Goal: Task Accomplishment & Management: Use online tool/utility

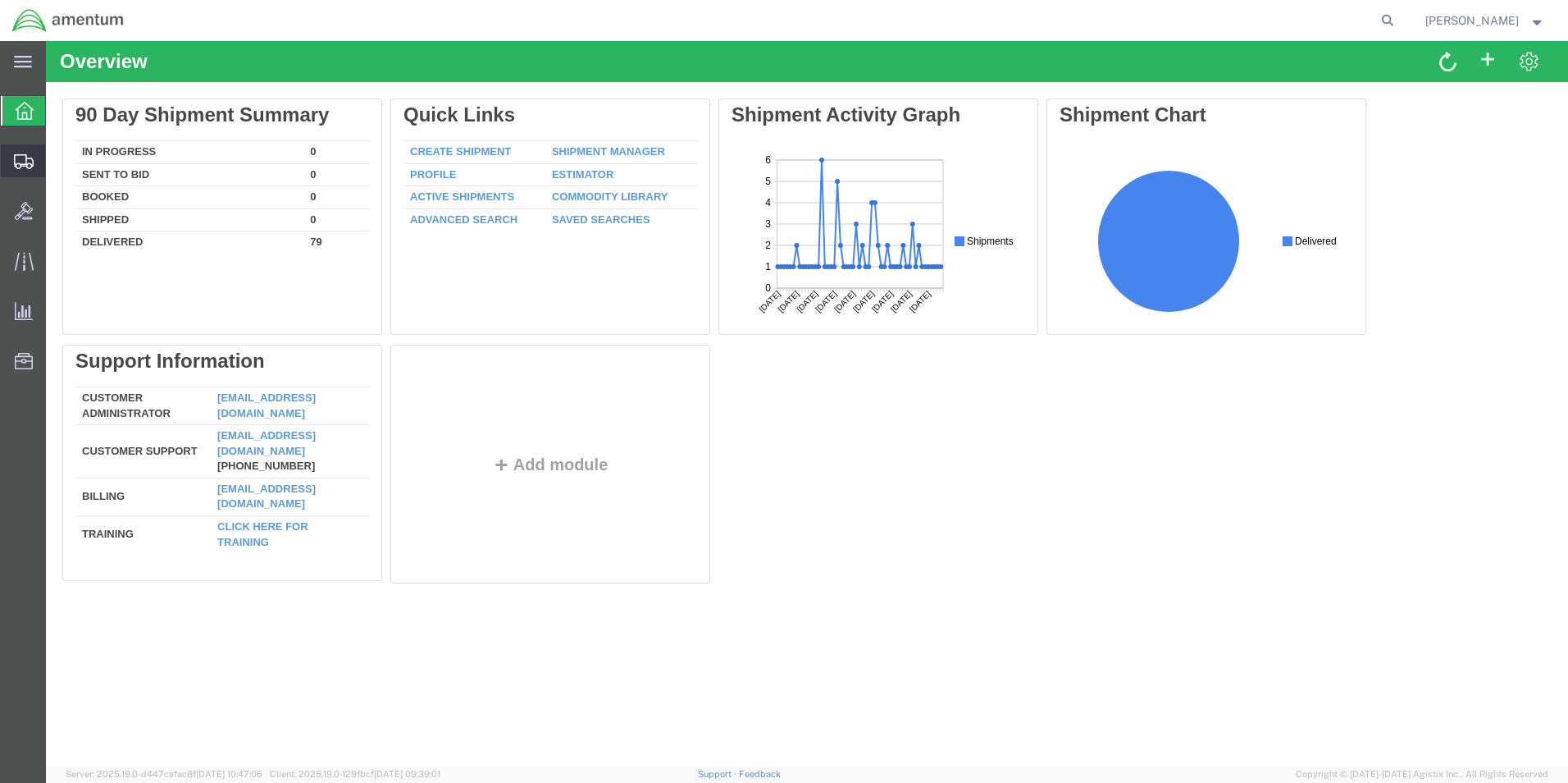
click at [56, 164] on span "Shipments" at bounding box center [51, 160] width 11 height 33
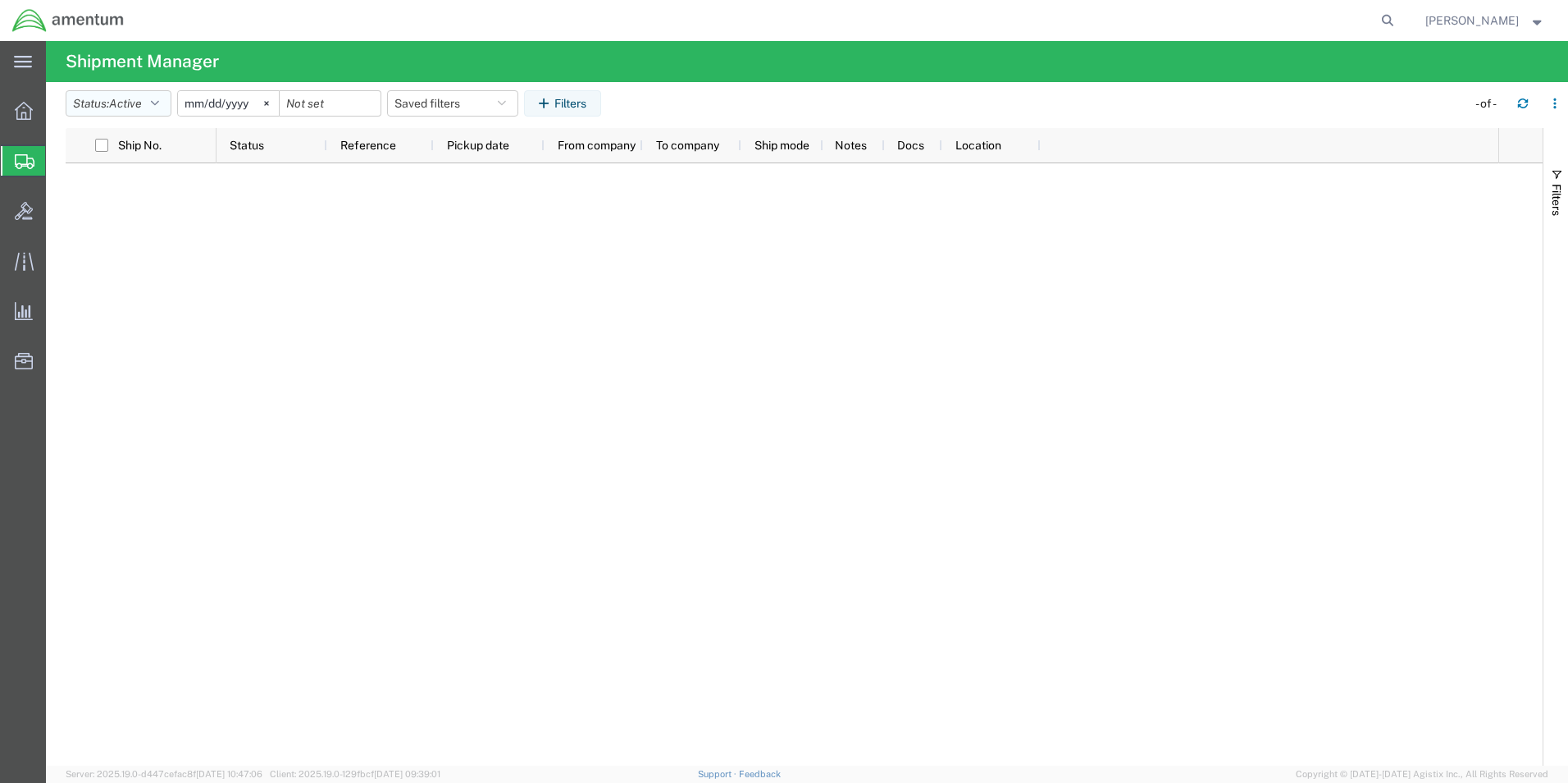
click at [169, 102] on button "Status: Active" at bounding box center [118, 103] width 106 height 26
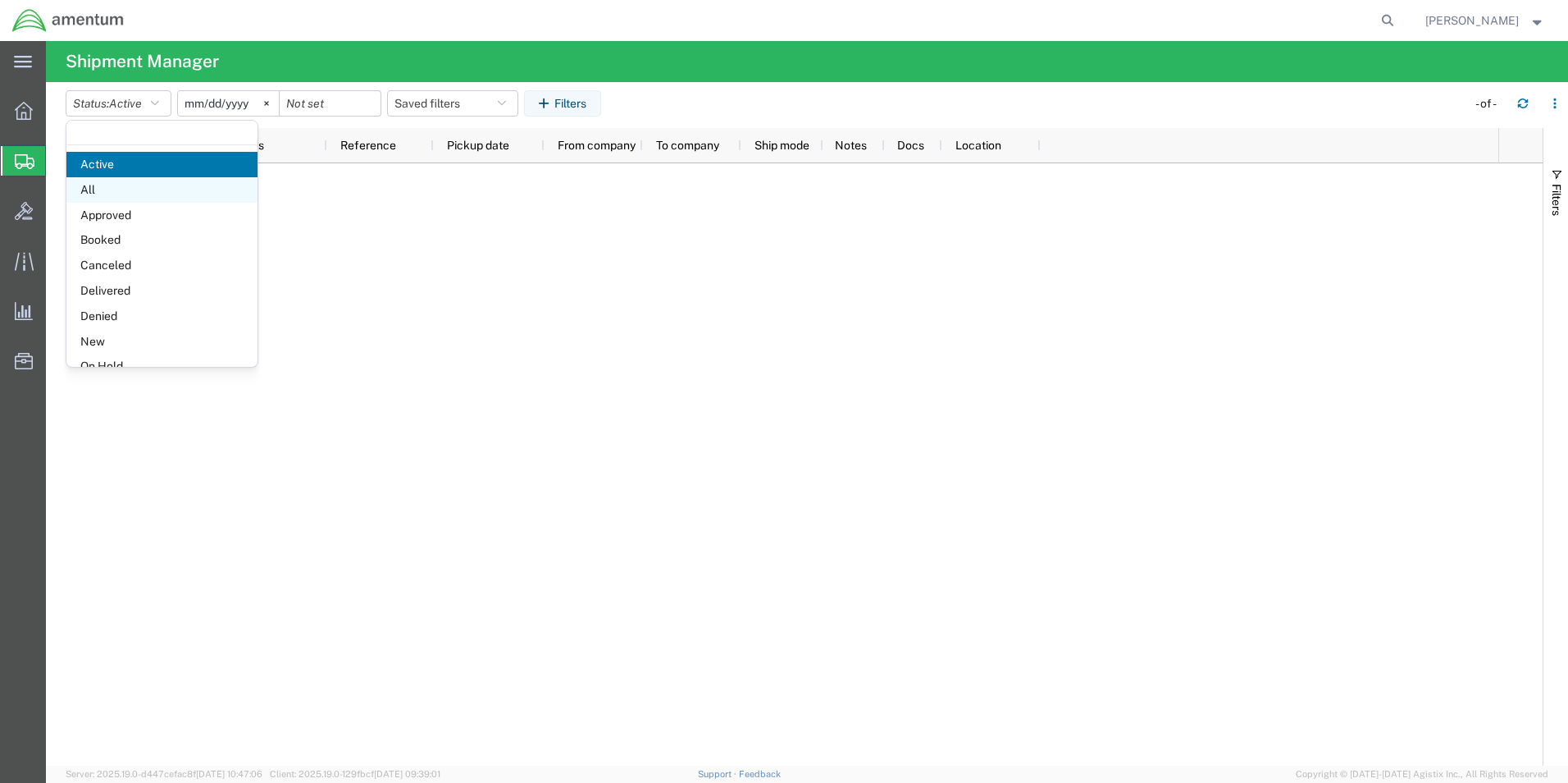
click at [102, 188] on span "All" at bounding box center [162, 189] width 191 height 25
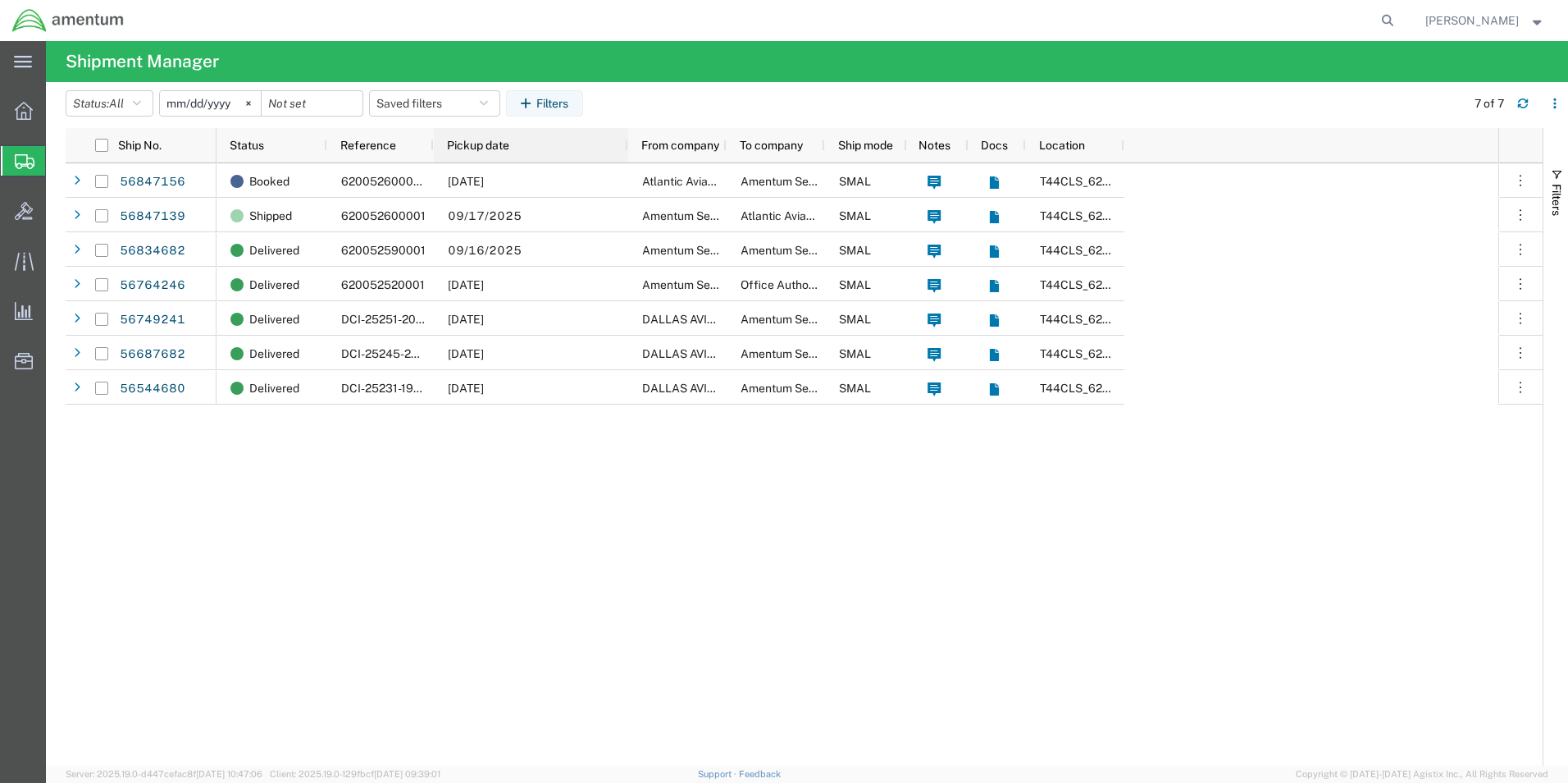
drag, startPoint x: 542, startPoint y: 146, endPoint x: 636, endPoint y: 142, distance: 94.1
click at [631, 142] on div at bounding box center [627, 145] width 7 height 35
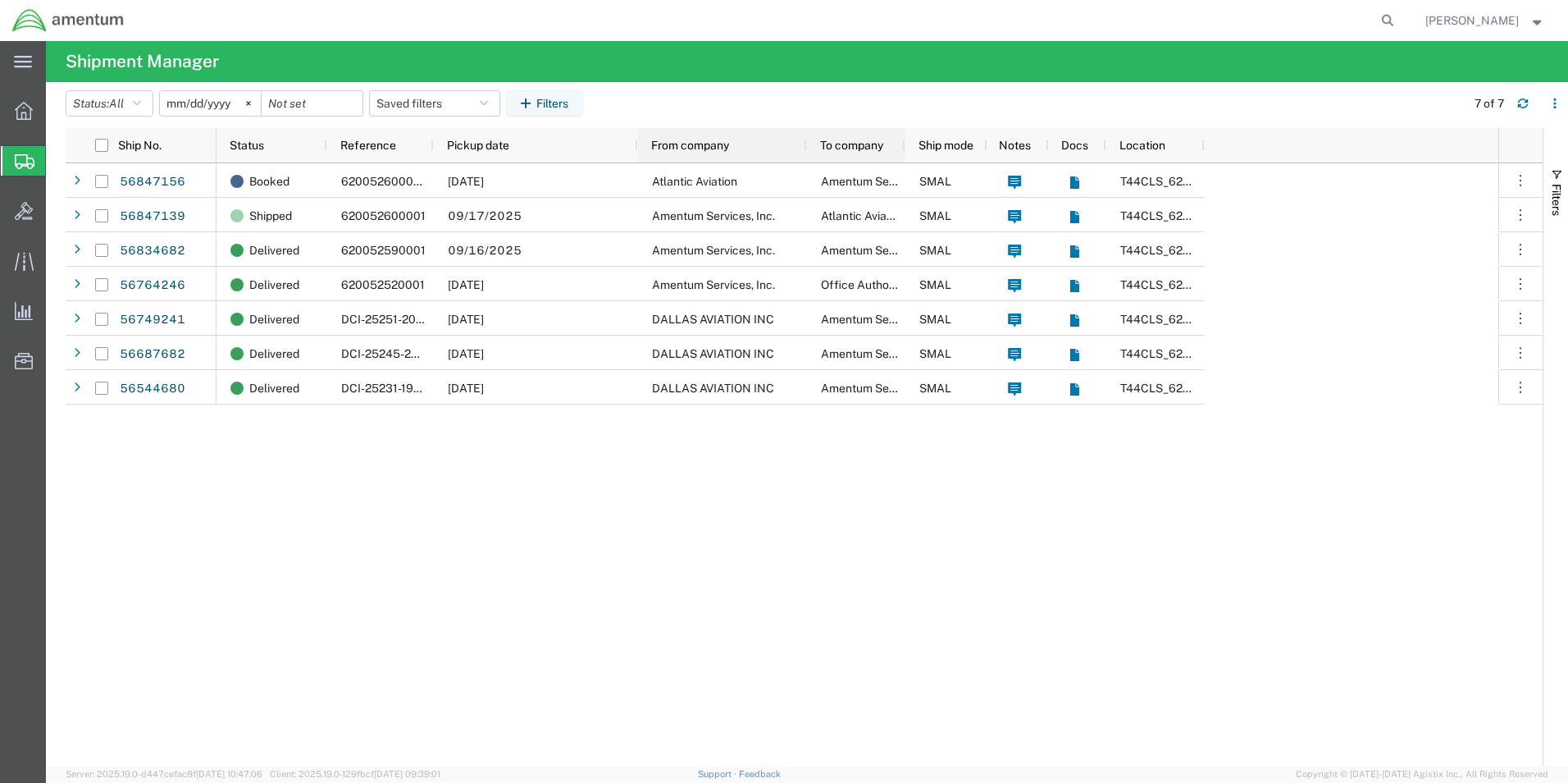
drag, startPoint x: 736, startPoint y: 145, endPoint x: 806, endPoint y: 143, distance: 70.0
click at [806, 143] on div at bounding box center [805, 145] width 7 height 35
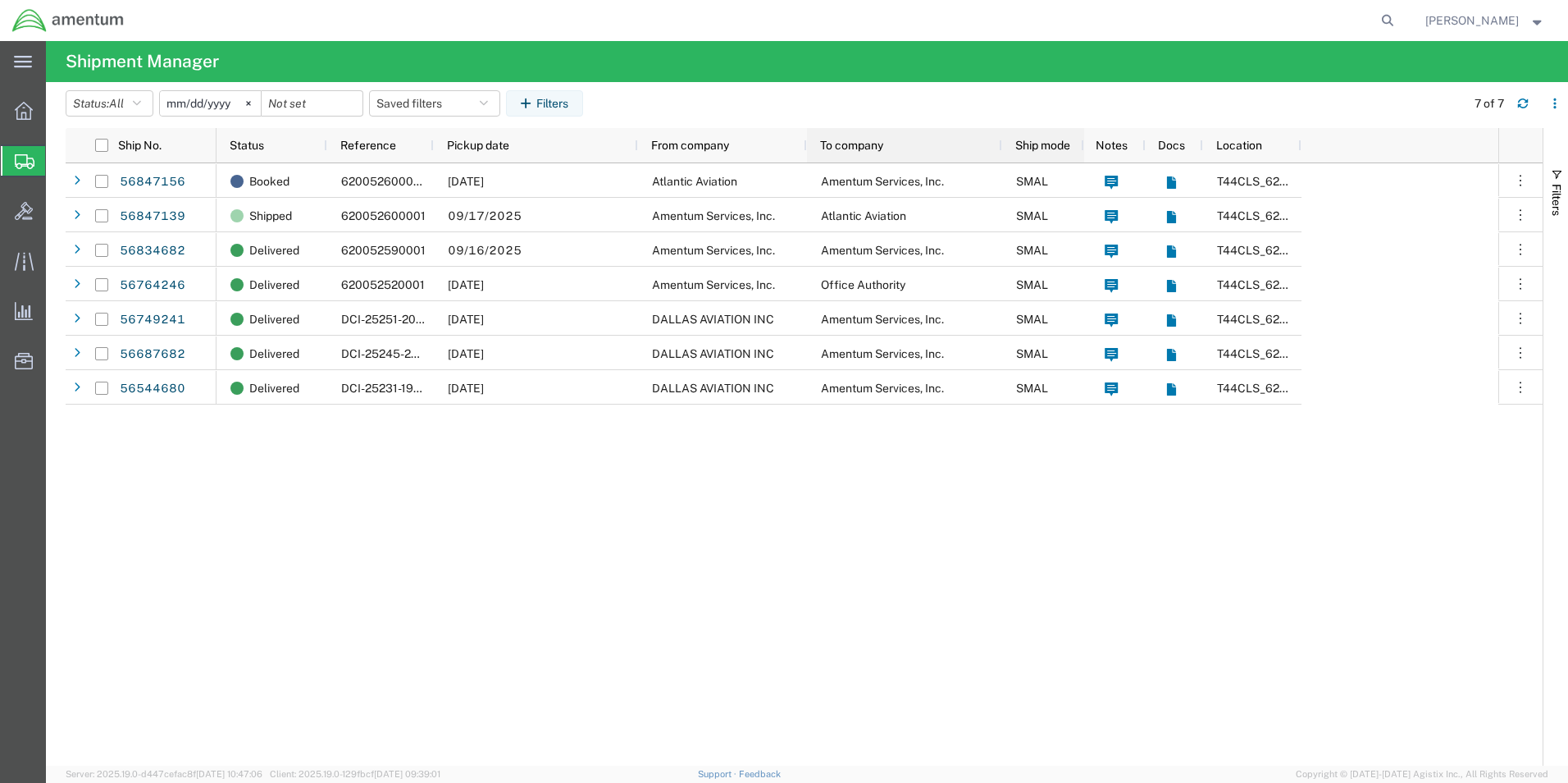
drag, startPoint x: 904, startPoint y: 148, endPoint x: 1001, endPoint y: 148, distance: 97.0
click at [1001, 148] on div at bounding box center [1001, 145] width 7 height 35
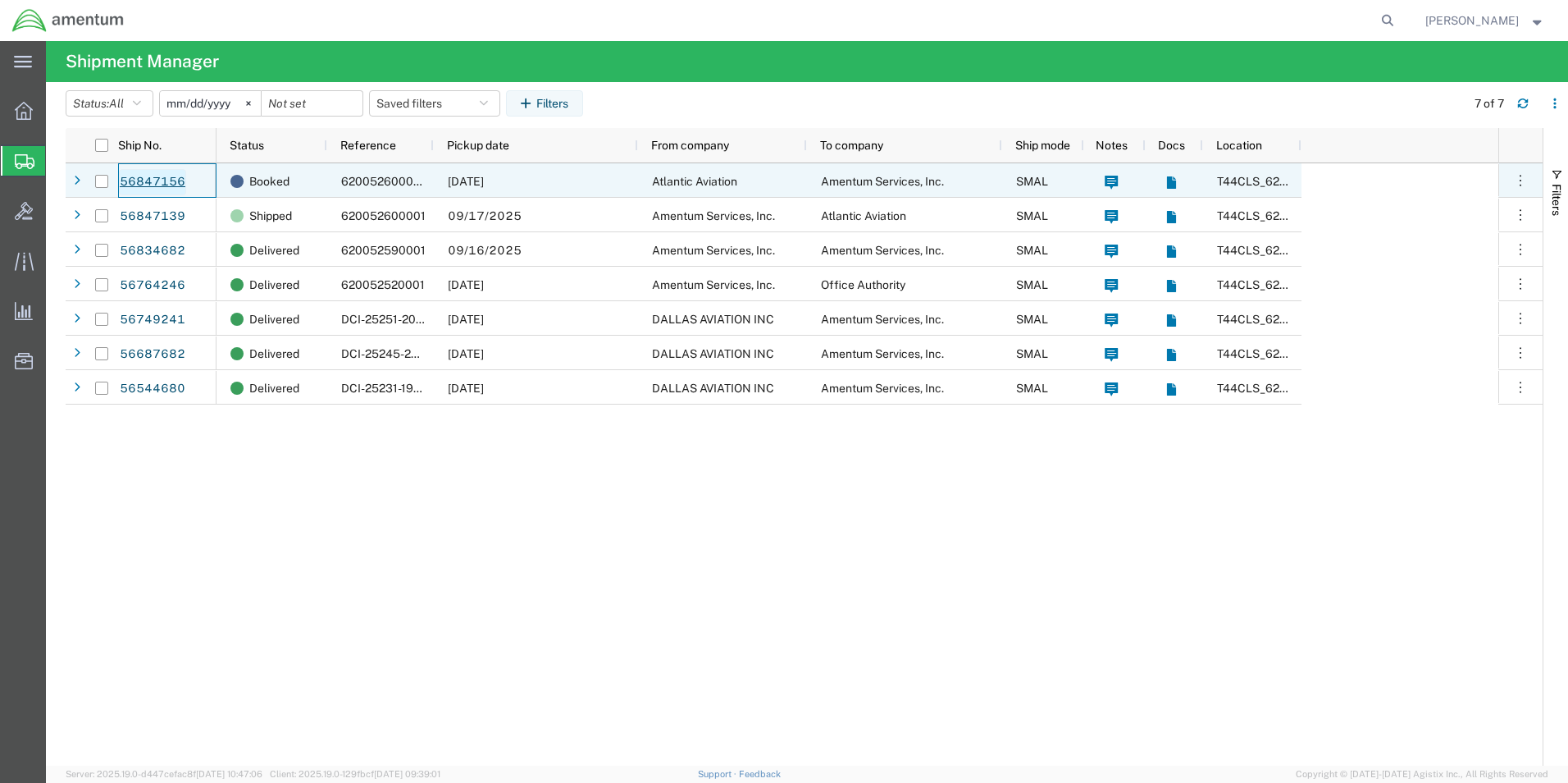
click at [153, 183] on link "56847156" at bounding box center [153, 182] width 67 height 26
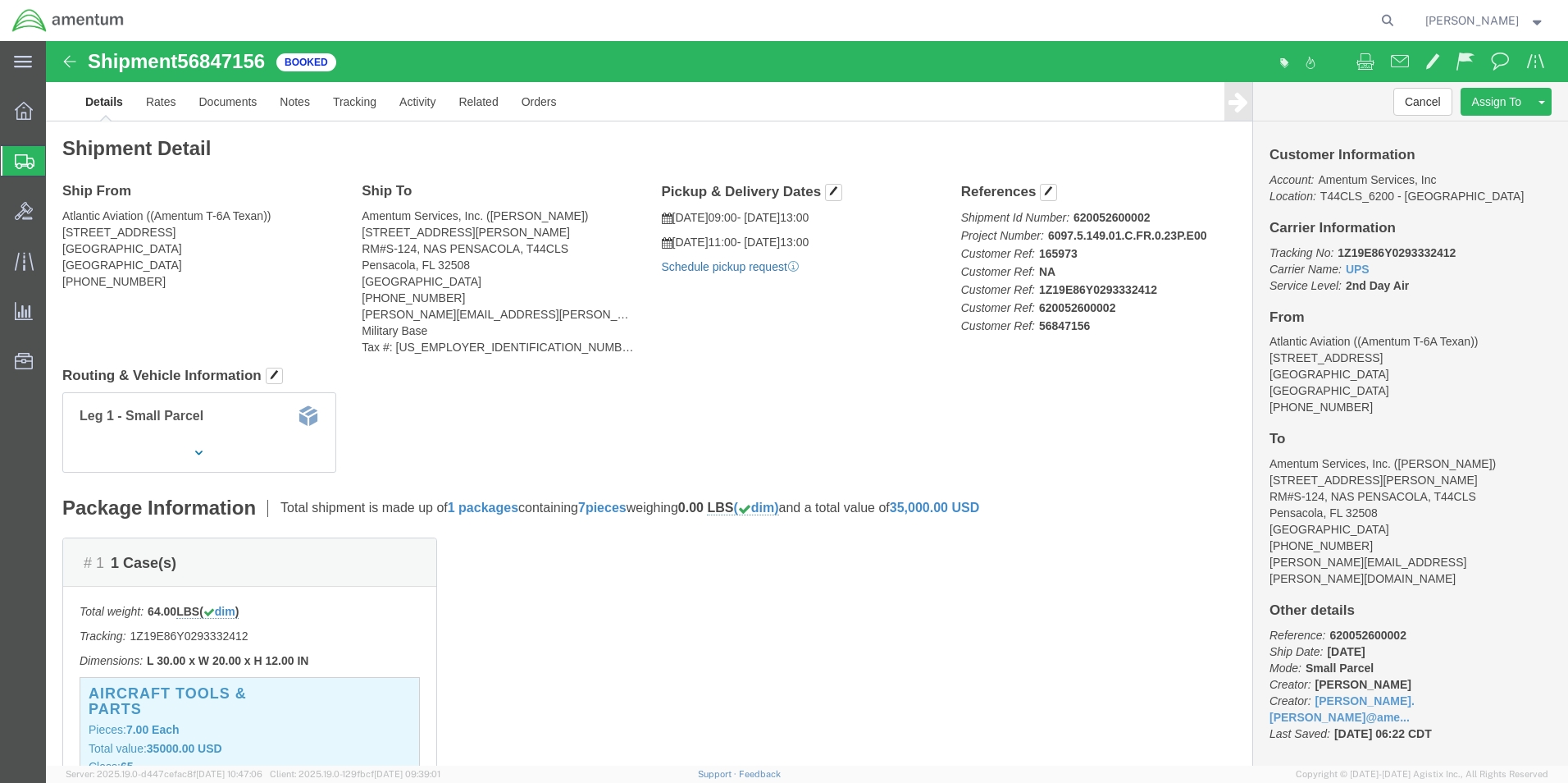
click link "Schedule pickup request"
click at [58, 162] on span "Shipments" at bounding box center [51, 160] width 13 height 33
